Goal: Transaction & Acquisition: Purchase product/service

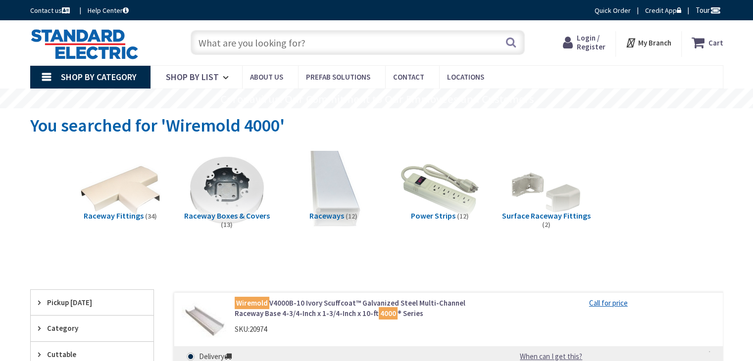
click at [340, 41] on input "text" at bounding box center [358, 42] width 334 height 25
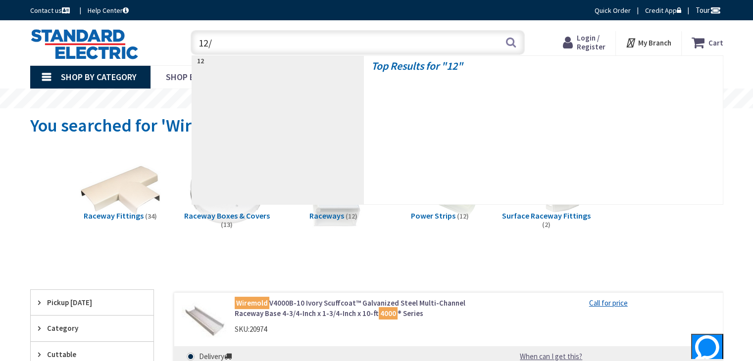
type input "12/2"
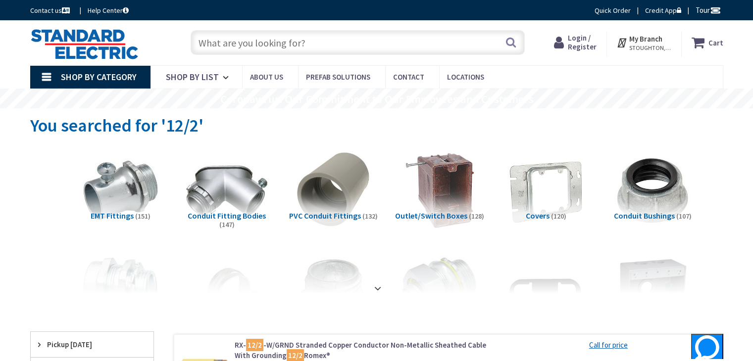
click at [586, 37] on span "Login / Register" at bounding box center [582, 42] width 29 height 18
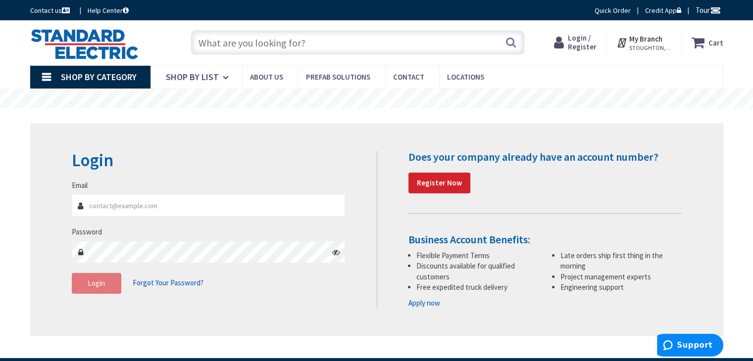
type input "[EMAIL_ADDRESS][DOMAIN_NAME]"
click at [103, 288] on button "Login" at bounding box center [96, 283] width 49 height 21
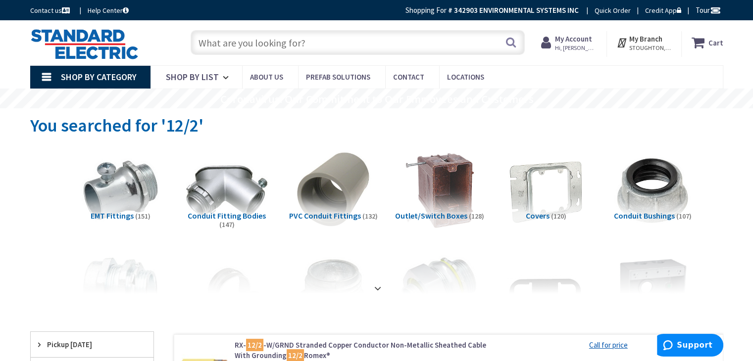
click at [244, 44] on input "text" at bounding box center [358, 42] width 334 height 25
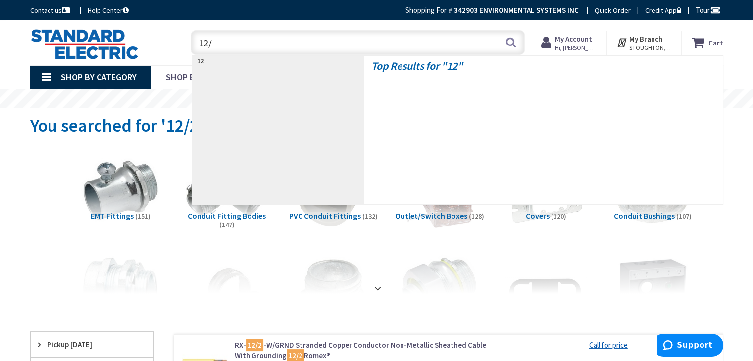
type input "12/3"
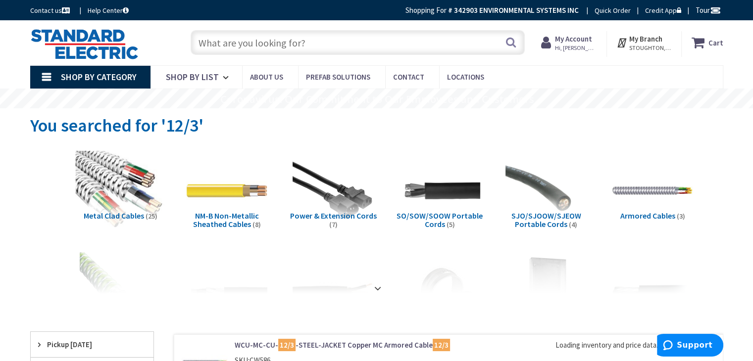
click at [102, 179] on img at bounding box center [120, 191] width 90 height 90
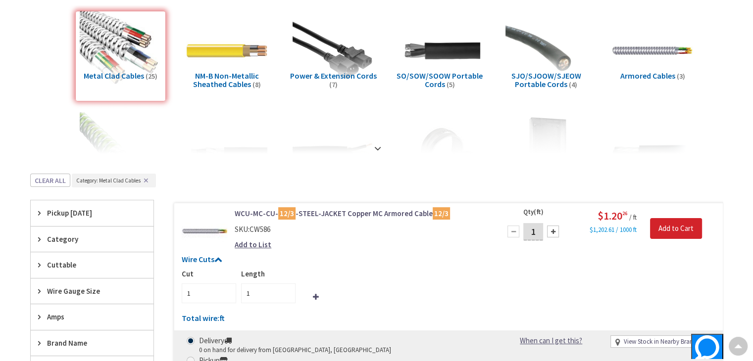
scroll to position [18, 0]
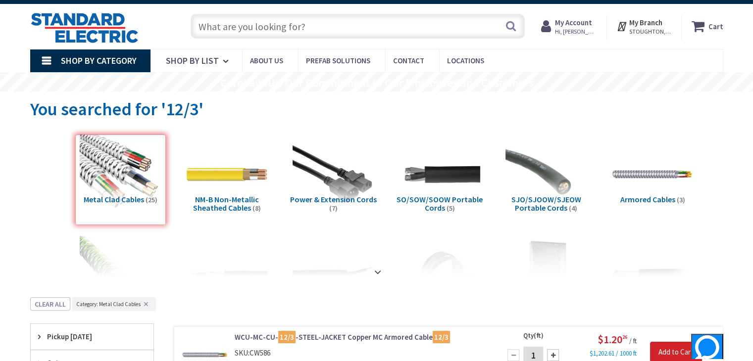
click at [247, 29] on input "text" at bounding box center [358, 26] width 334 height 25
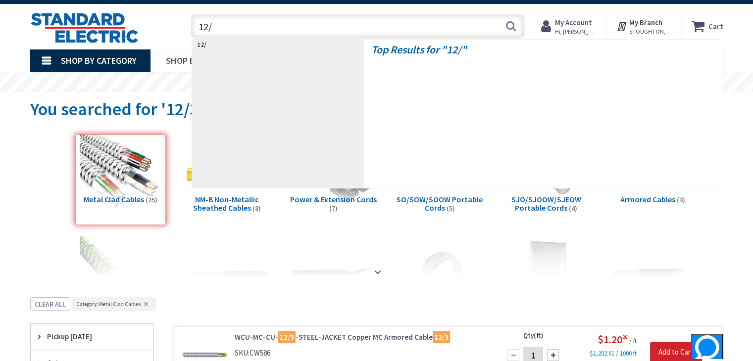
type input "12/2"
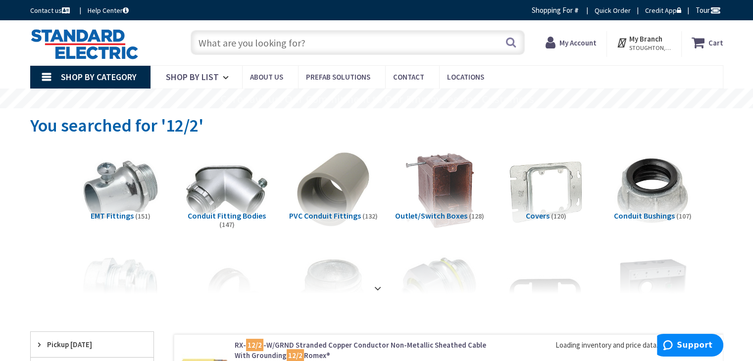
click at [380, 283] on strong at bounding box center [378, 288] width 12 height 11
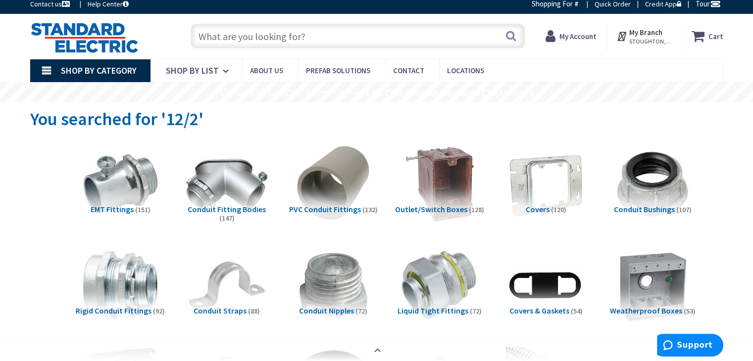
scroll to position [198, 0]
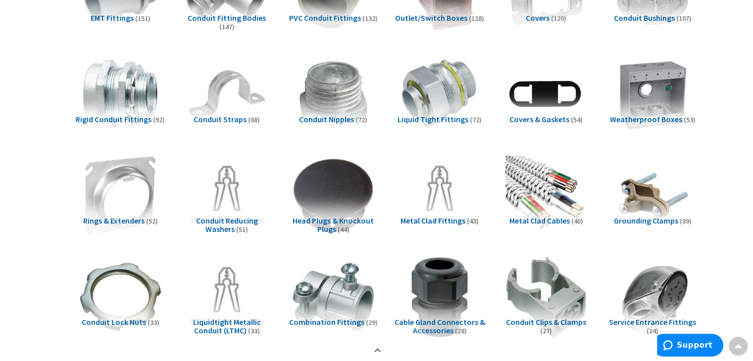
click at [528, 216] on span "Metal Clad Cables" at bounding box center [539, 221] width 60 height 10
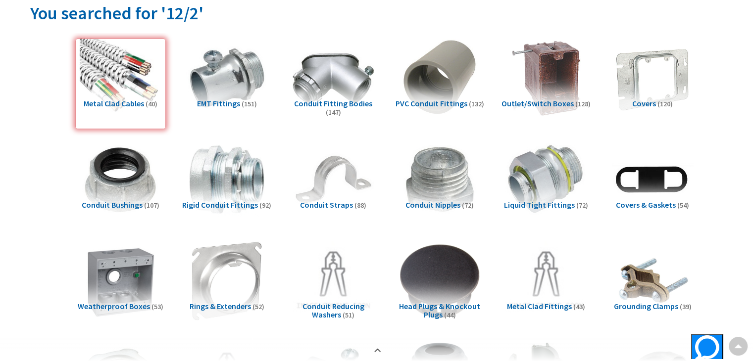
scroll to position [0, 0]
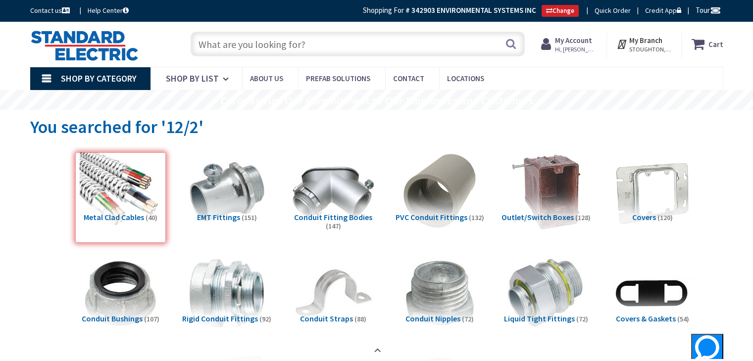
click at [255, 43] on input "text" at bounding box center [358, 44] width 334 height 25
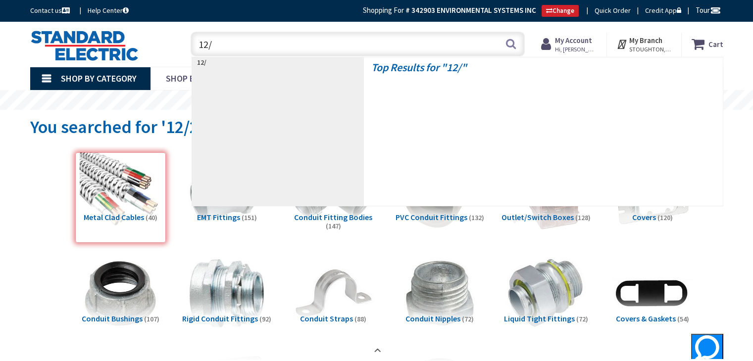
type input "12/3"
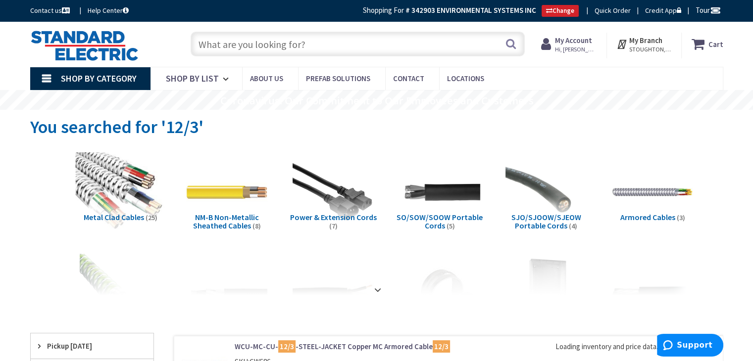
click at [134, 201] on img at bounding box center [120, 192] width 90 height 90
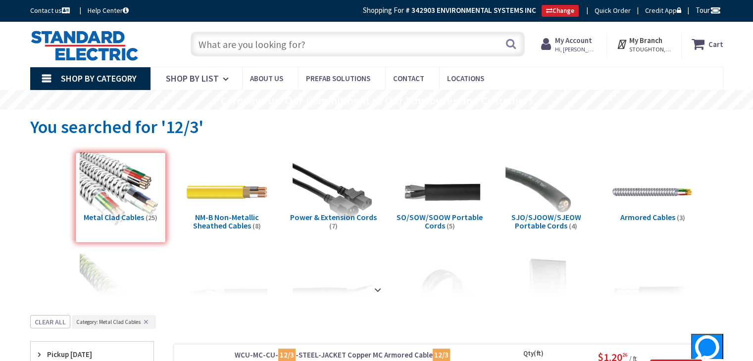
click at [282, 41] on input "text" at bounding box center [358, 44] width 334 height 25
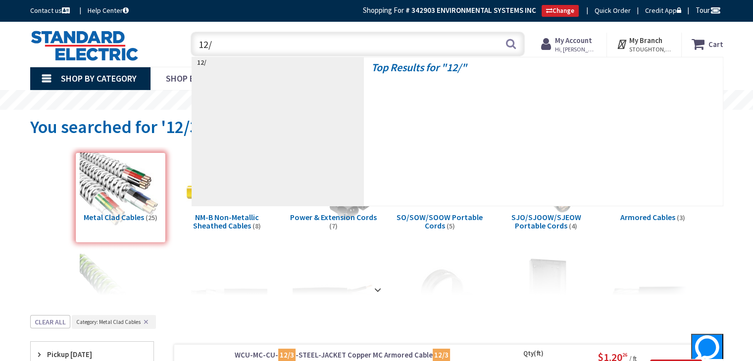
type input "12/4"
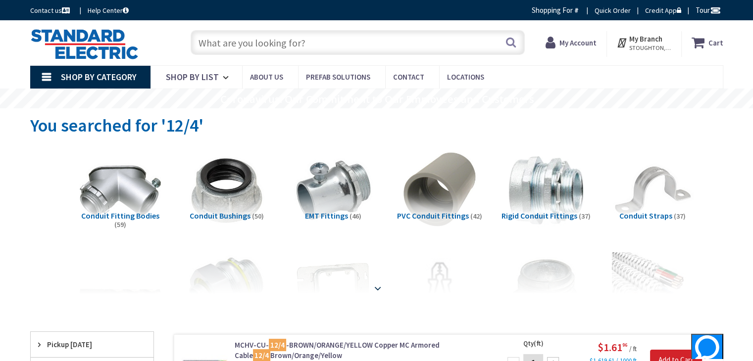
click at [643, 276] on div at bounding box center [376, 267] width 643 height 54
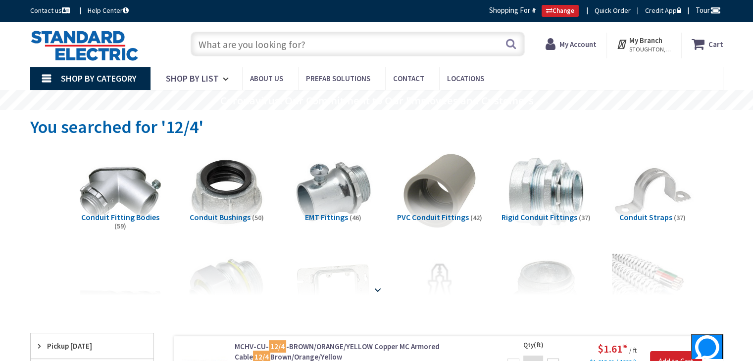
click at [387, 283] on div at bounding box center [376, 268] width 643 height 54
click at [380, 290] on strong at bounding box center [378, 290] width 12 height 11
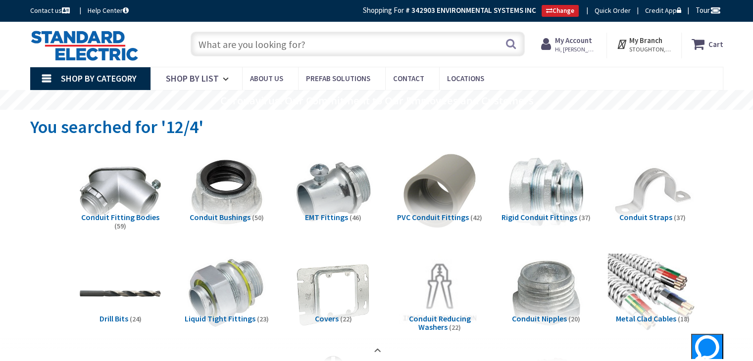
click at [659, 259] on img at bounding box center [652, 294] width 90 height 90
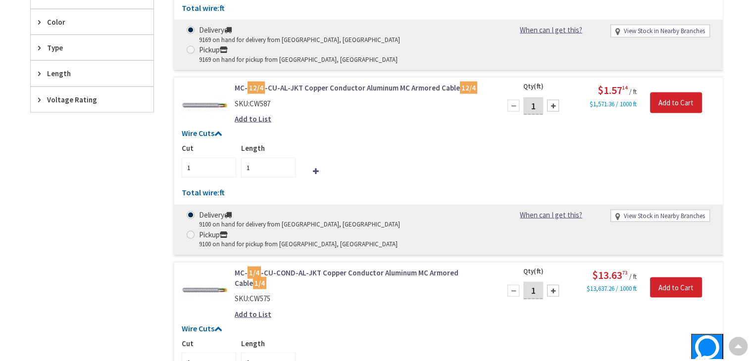
scroll to position [1994, 0]
